Goal: Transaction & Acquisition: Purchase product/service

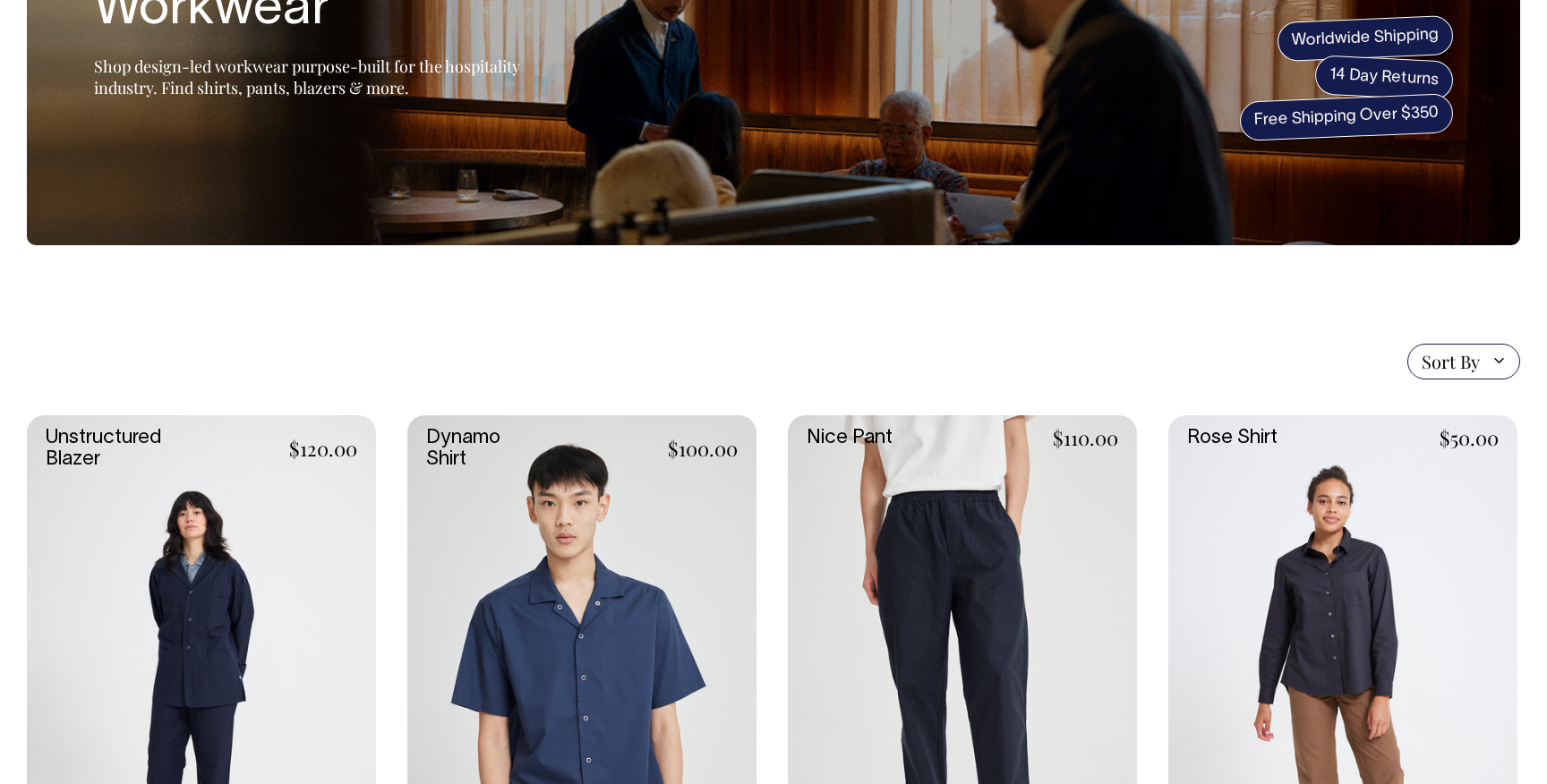
scroll to position [182, 0]
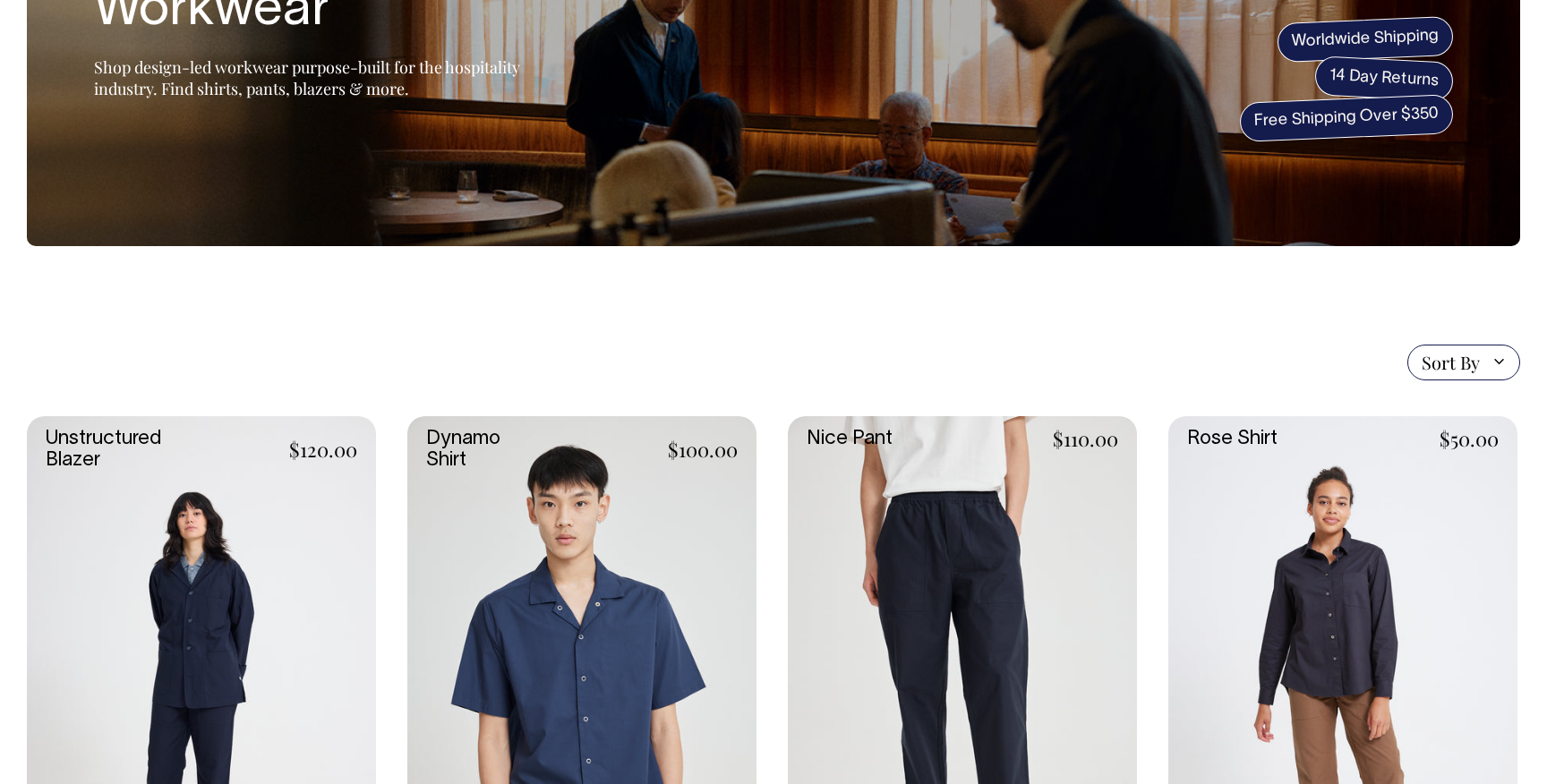
click at [928, 573] on link at bounding box center [962, 678] width 349 height 524
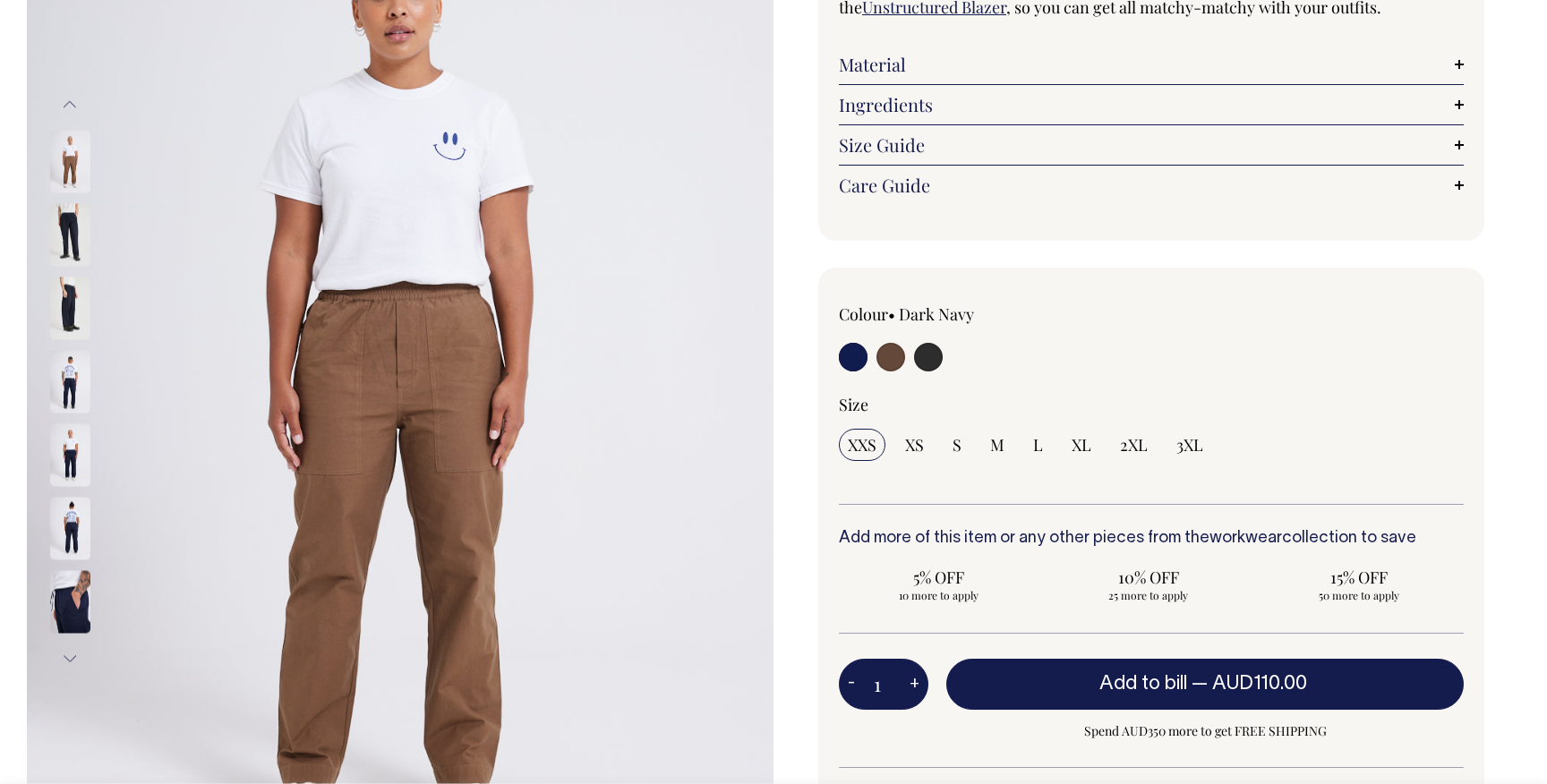
scroll to position [273, 0]
drag, startPoint x: 849, startPoint y: 361, endPoint x: 938, endPoint y: 354, distance: 89.3
click at [938, 354] on div at bounding box center [963, 358] width 250 height 33
click at [938, 354] on input "radio" at bounding box center [927, 355] width 28 height 28
radio input "true"
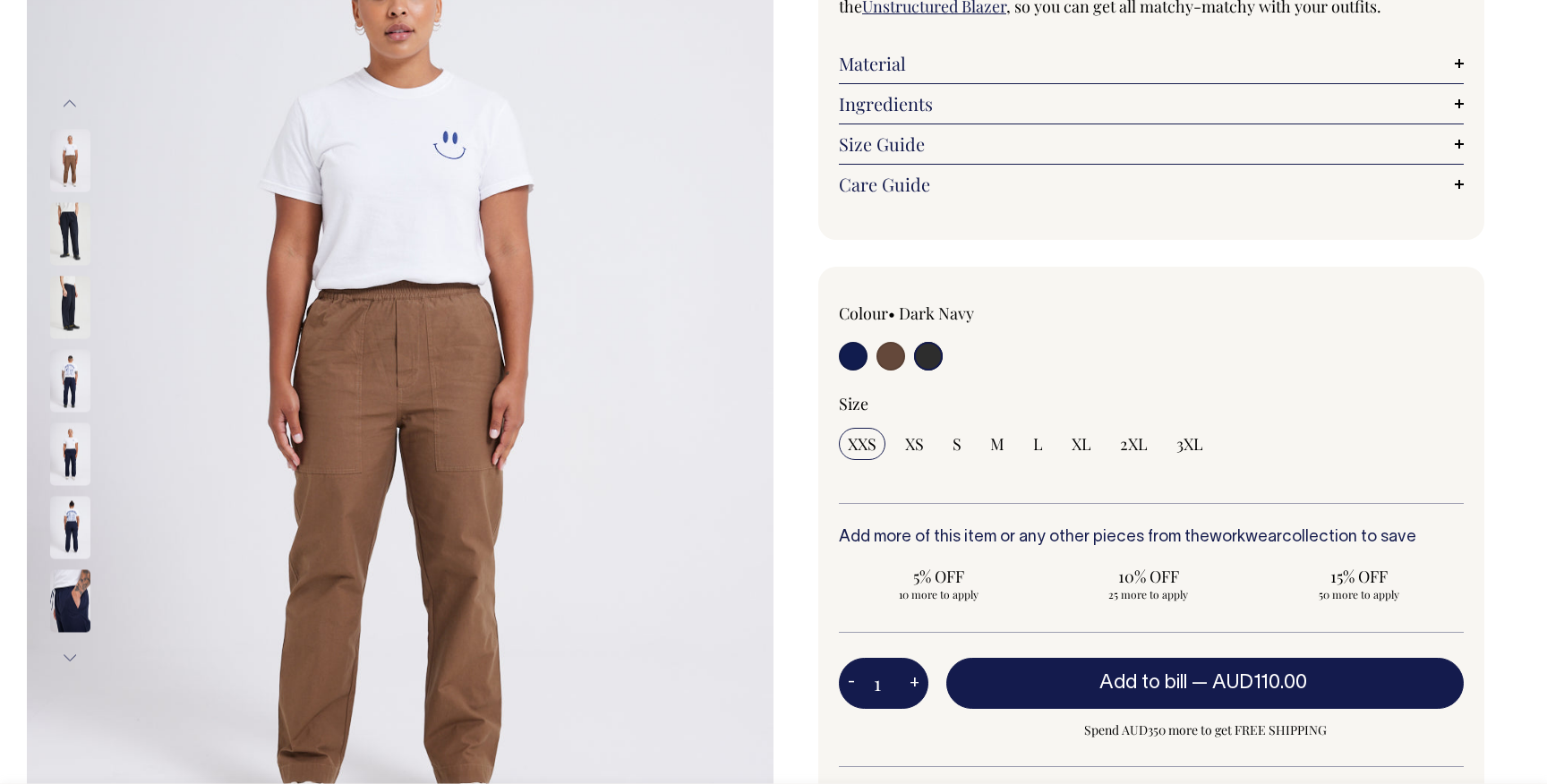
radio input "true"
select select "Charcoal"
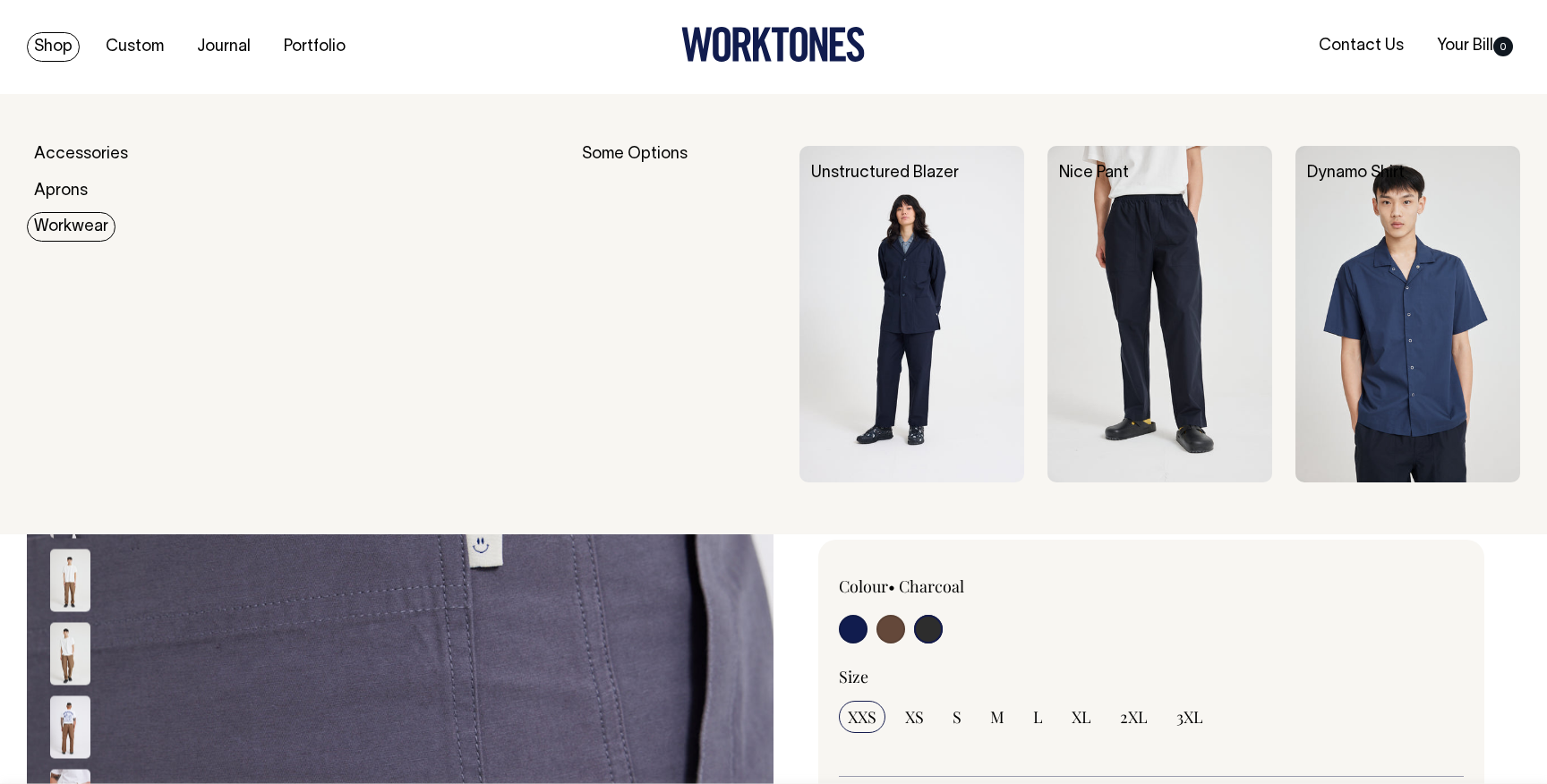
drag, startPoint x: 73, startPoint y: 219, endPoint x: 93, endPoint y: 223, distance: 20.4
click at [86, 223] on link "Workwear" at bounding box center [71, 227] width 89 height 29
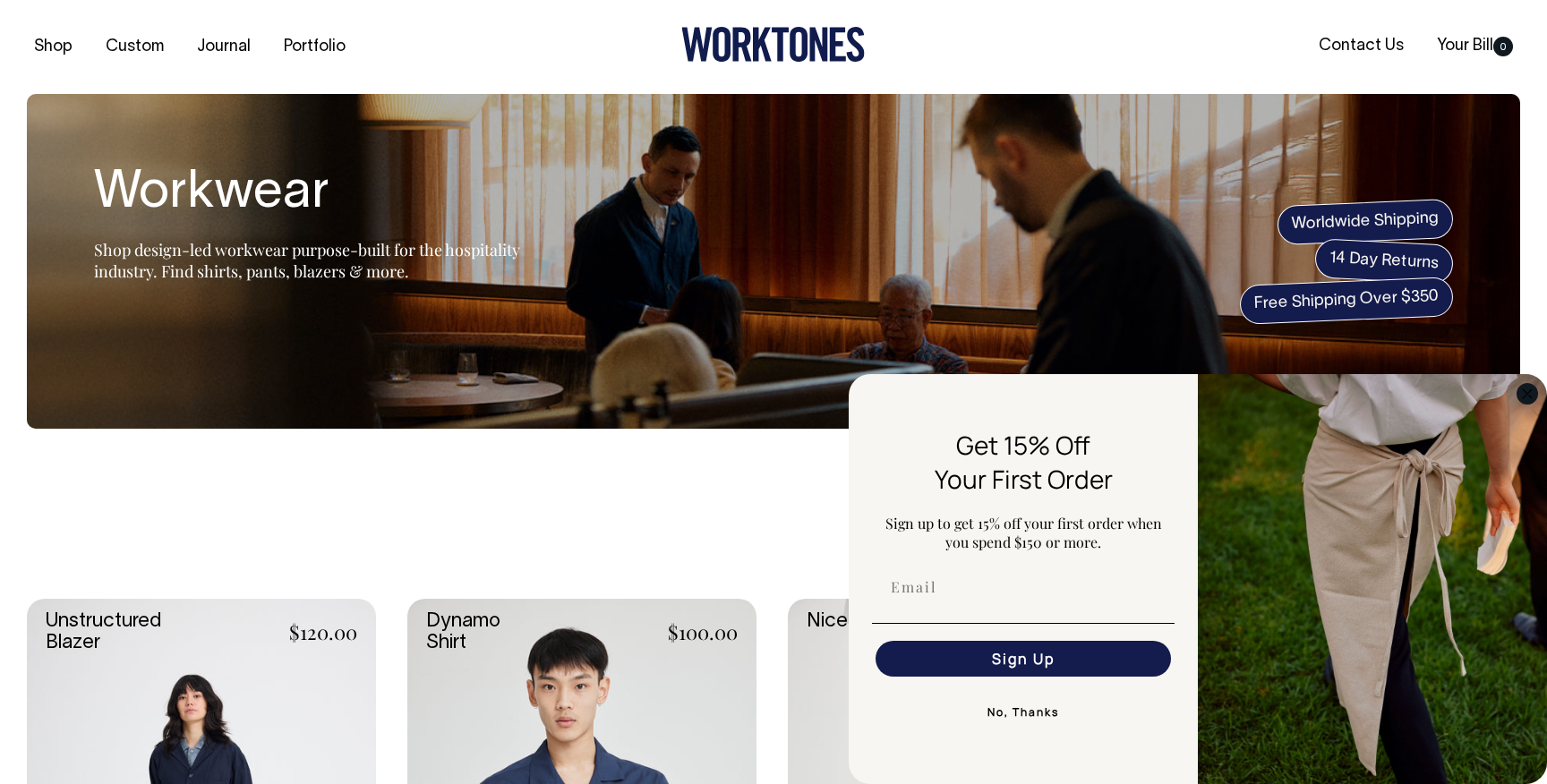
click at [1533, 388] on circle "Close dialog" at bounding box center [1528, 393] width 20 height 20
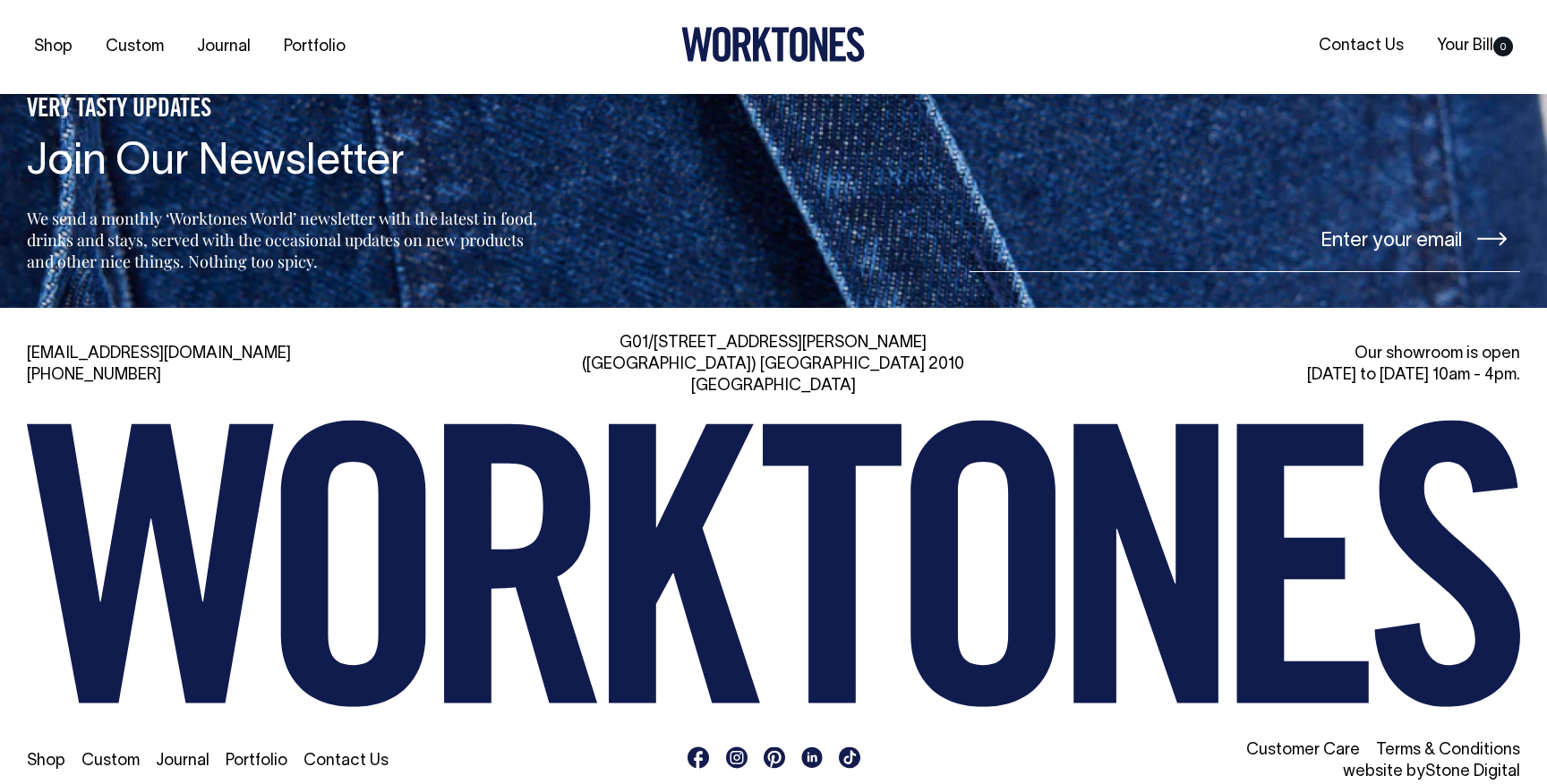
scroll to position [1824, 0]
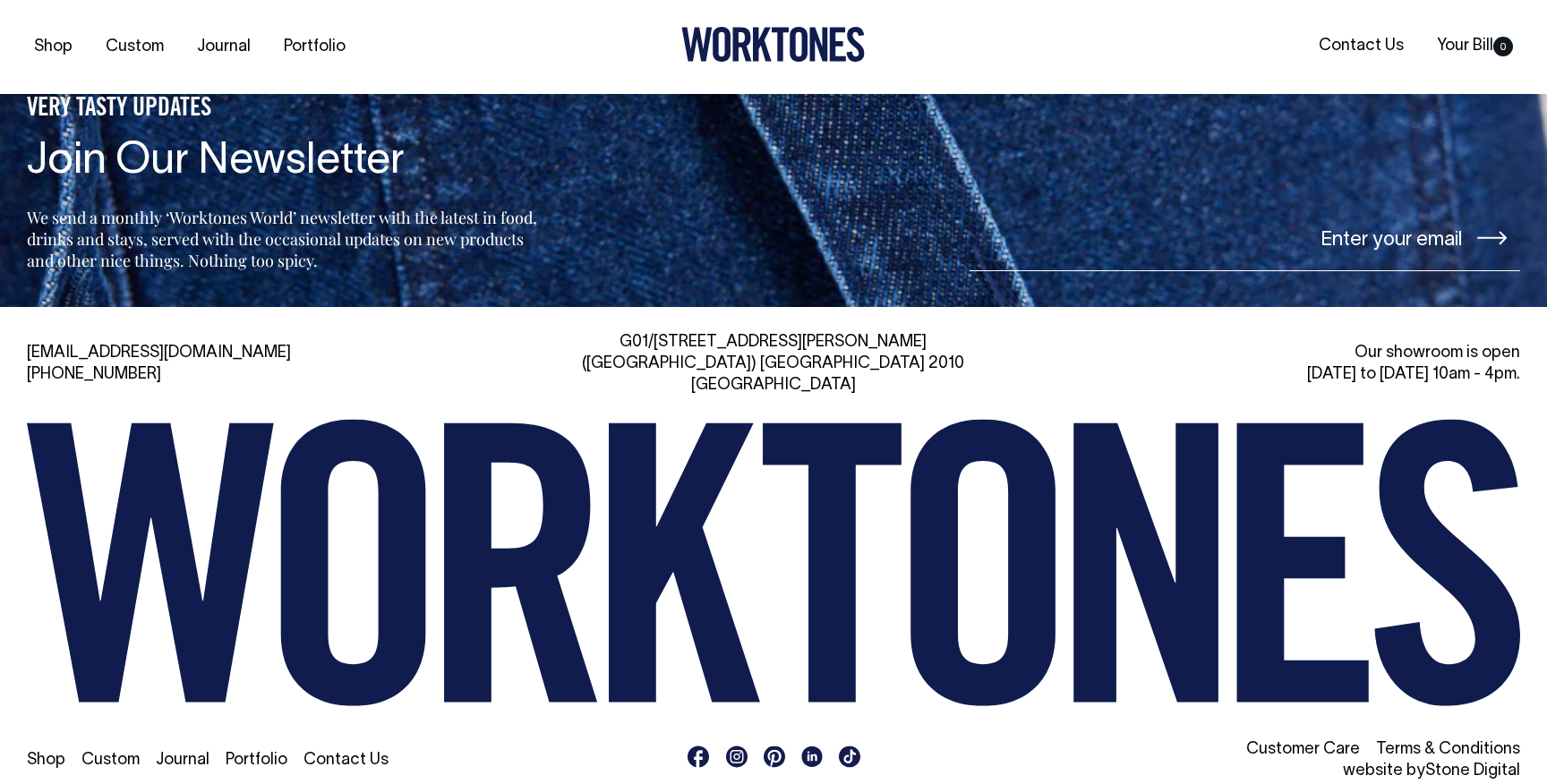
click at [734, 750] on icon at bounding box center [736, 757] width 14 height 14
